Goal: Navigation & Orientation: Find specific page/section

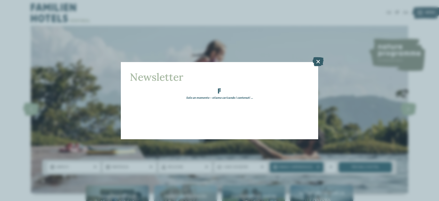
click at [317, 59] on icon at bounding box center [318, 61] width 11 height 9
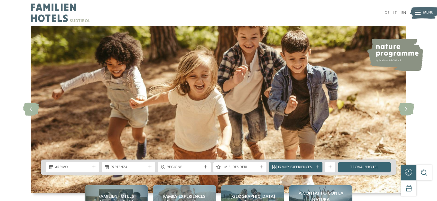
click at [418, 13] on icon at bounding box center [417, 13] width 5 height 4
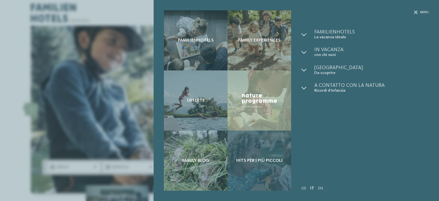
click at [255, 168] on div "Hits per i più piccoli" at bounding box center [260, 161] width 64 height 60
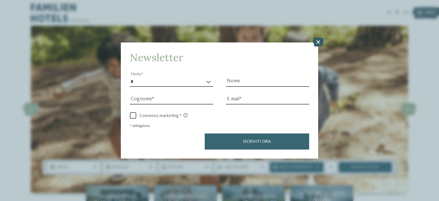
click at [316, 42] on icon at bounding box center [318, 42] width 11 height 9
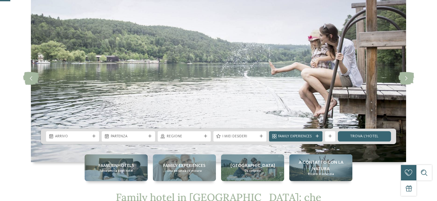
scroll to position [90, 0]
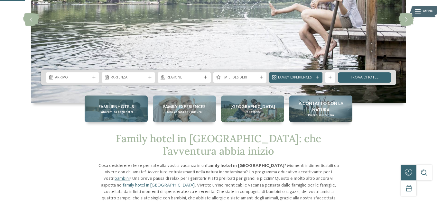
click at [117, 104] on span "Familienhotels" at bounding box center [116, 107] width 36 height 6
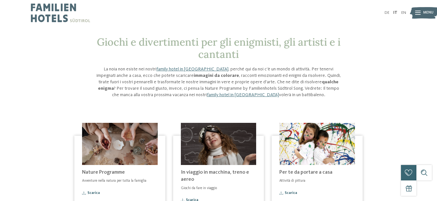
click at [419, 11] on icon at bounding box center [417, 13] width 5 height 4
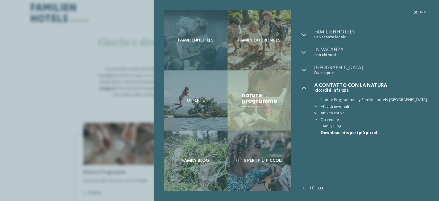
click at [192, 40] on span "Familienhotels" at bounding box center [196, 40] width 36 height 5
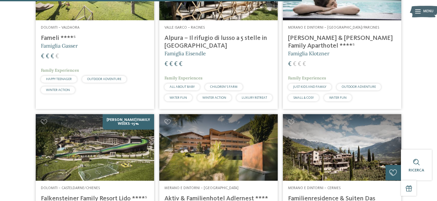
scroll to position [1222, 0]
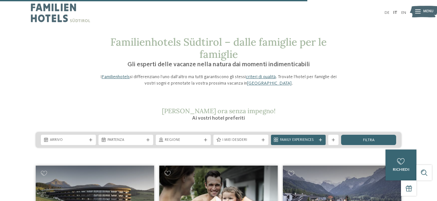
scroll to position [1222, 0]
